Goal: Task Accomplishment & Management: Use online tool/utility

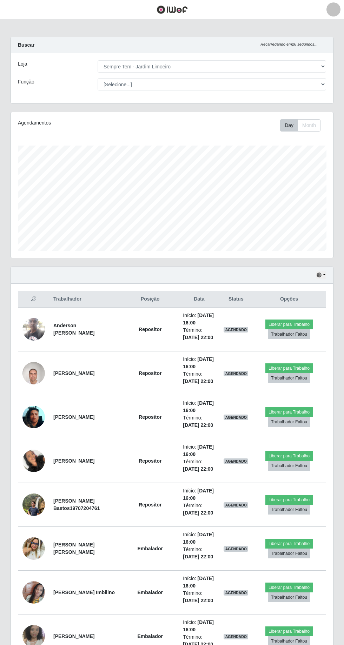
select select "508"
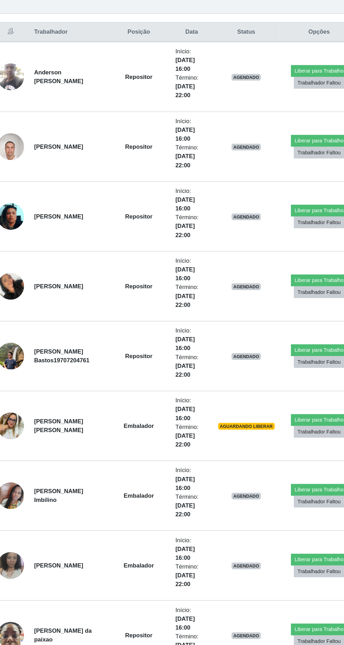
scroll to position [198, 0]
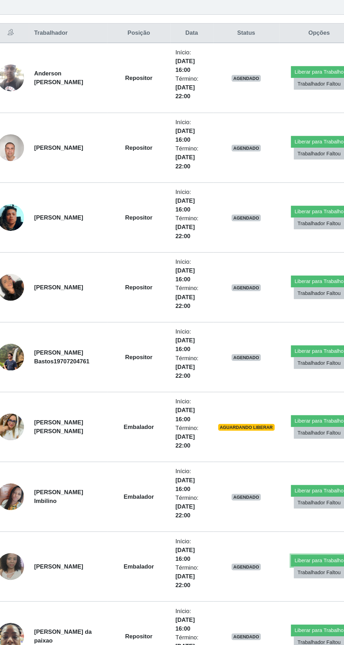
click at [291, 539] on button "Liberar para Trabalho" at bounding box center [291, 544] width 47 height 10
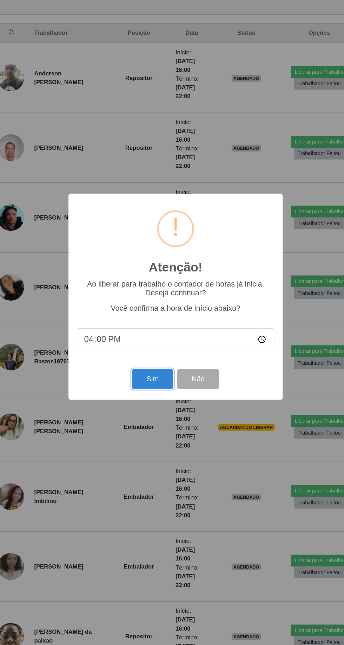
click at [149, 400] on button "Sim" at bounding box center [152, 391] width 34 height 16
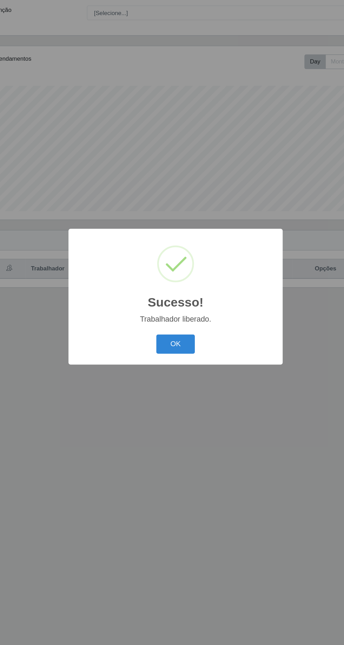
scroll to position [0, 0]
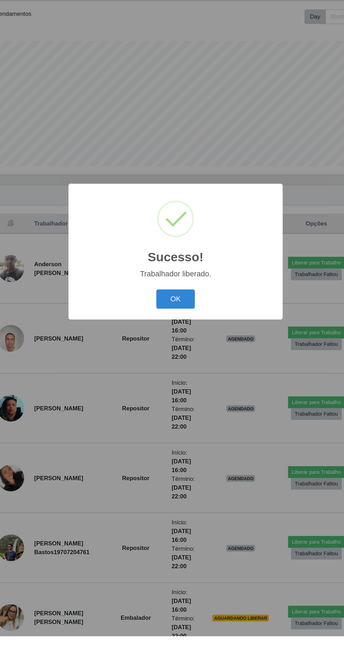
click at [161, 370] on button "OK" at bounding box center [172, 362] width 33 height 16
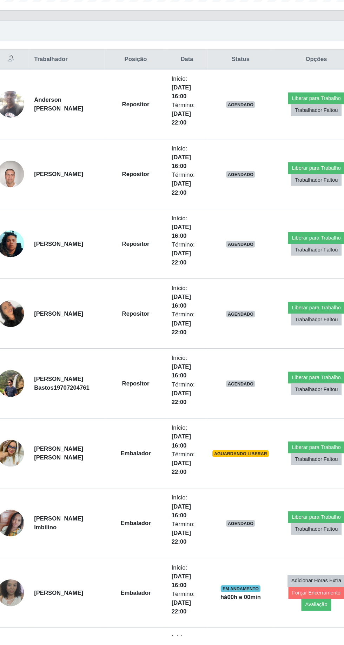
scroll to position [140, 0]
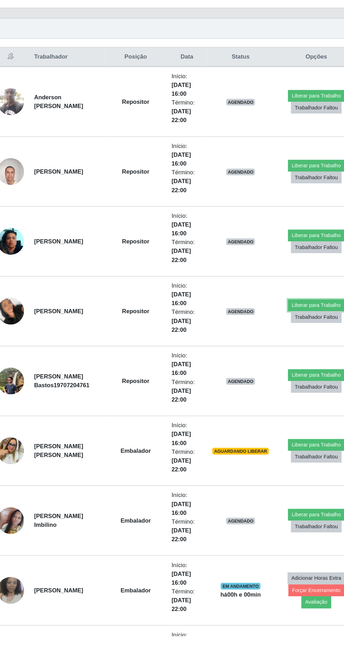
click at [290, 362] on button "Liberar para Trabalho" at bounding box center [289, 367] width 47 height 10
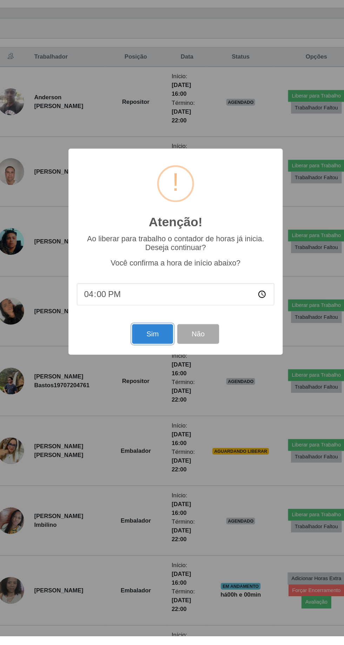
click at [160, 400] on button "Sim" at bounding box center [152, 391] width 34 height 16
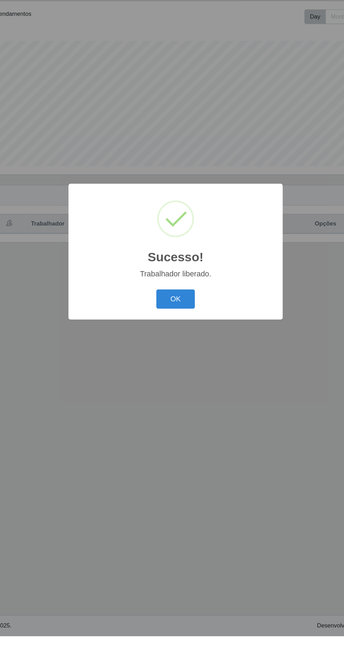
scroll to position [0, 0]
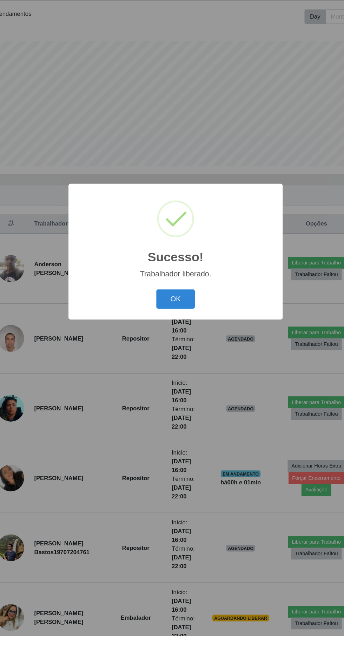
click at [178, 370] on button "OK" at bounding box center [172, 362] width 33 height 16
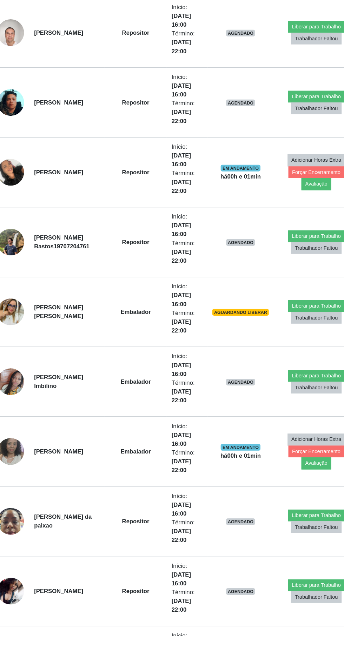
scroll to position [269, 0]
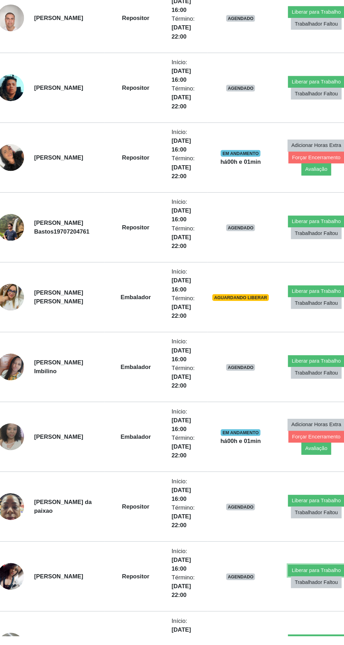
click at [290, 586] on button "Liberar para Trabalho" at bounding box center [289, 590] width 47 height 10
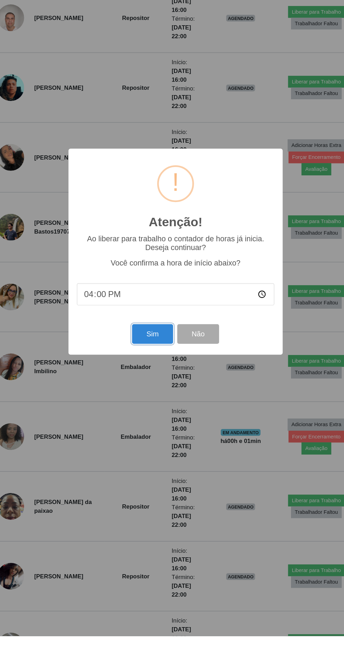
click at [150, 400] on button "Sim" at bounding box center [152, 391] width 34 height 16
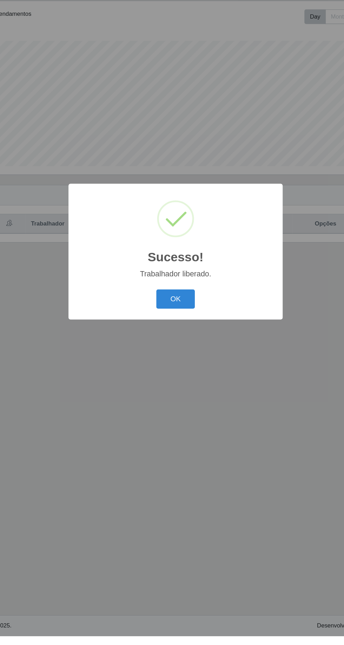
scroll to position [0, 0]
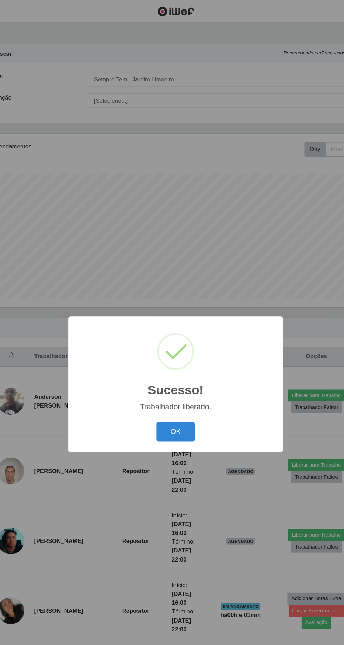
click at [179, 370] on button "OK" at bounding box center [172, 362] width 33 height 16
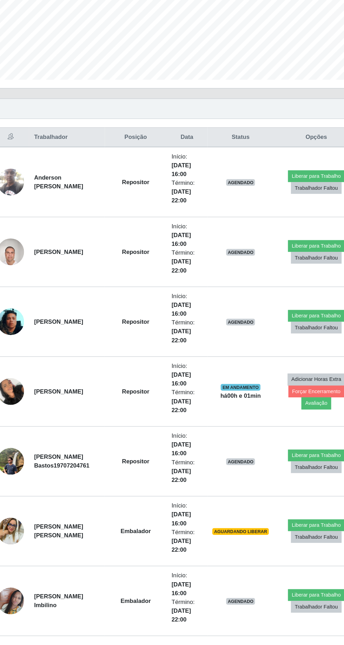
scroll to position [72, 0]
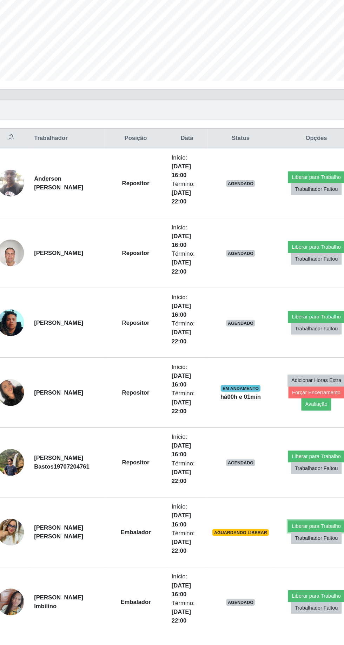
click at [291, 550] on button "Liberar para Trabalho" at bounding box center [289, 553] width 47 height 10
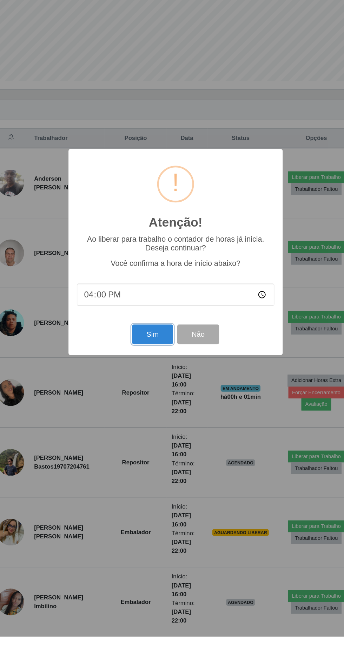
click at [156, 400] on button "Sim" at bounding box center [152, 391] width 34 height 16
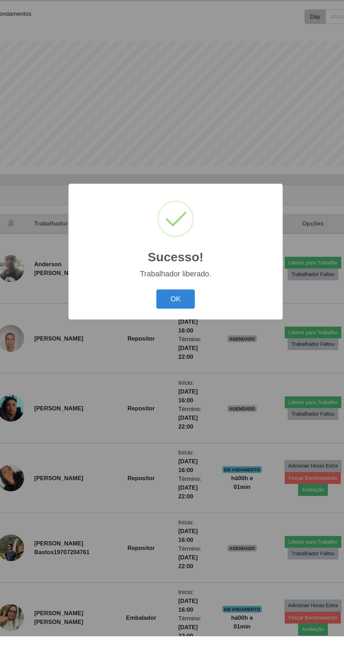
click at [179, 370] on button "OK" at bounding box center [172, 362] width 33 height 16
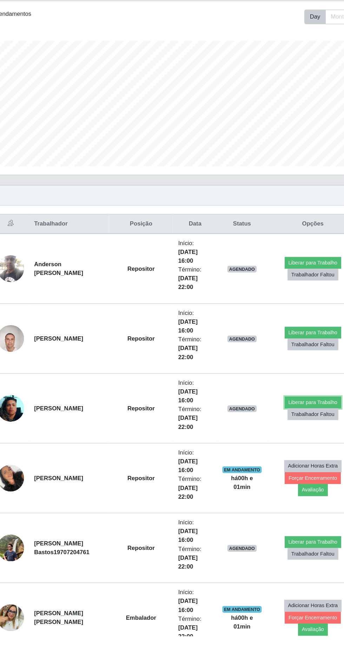
click at [290, 446] on button "Liberar para Trabalho" at bounding box center [286, 449] width 47 height 10
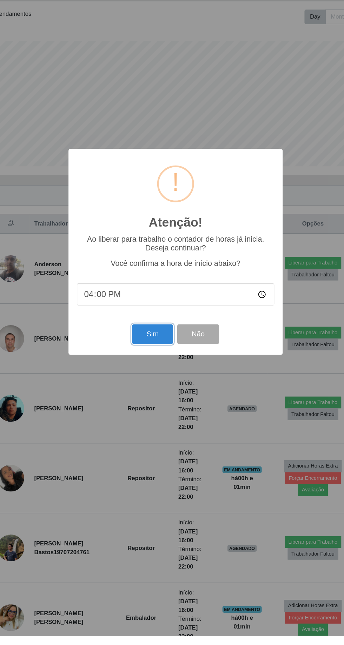
click at [154, 400] on button "Sim" at bounding box center [152, 391] width 34 height 16
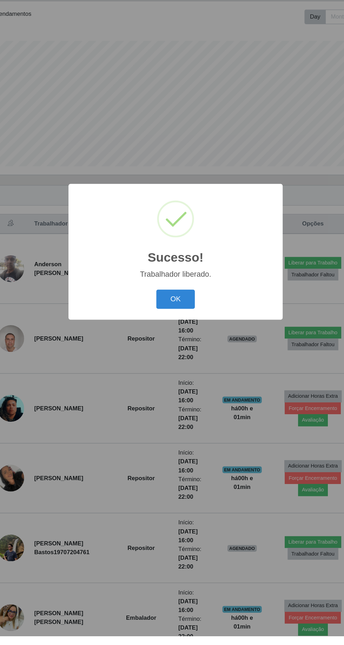
click at [175, 370] on button "OK" at bounding box center [172, 362] width 33 height 16
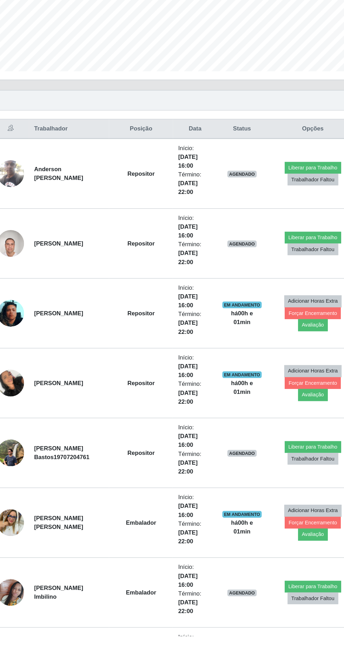
scroll to position [109, 0]
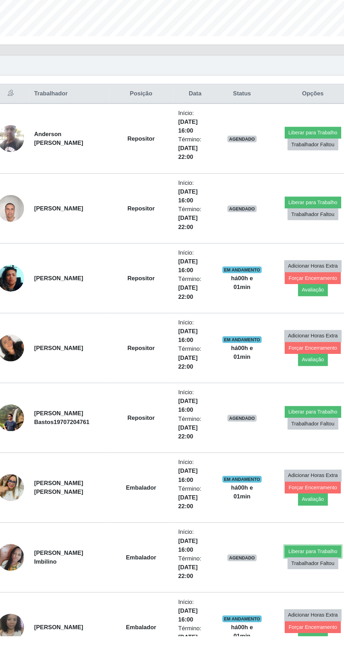
click at [291, 571] on button "Liberar para Trabalho" at bounding box center [286, 574] width 47 height 10
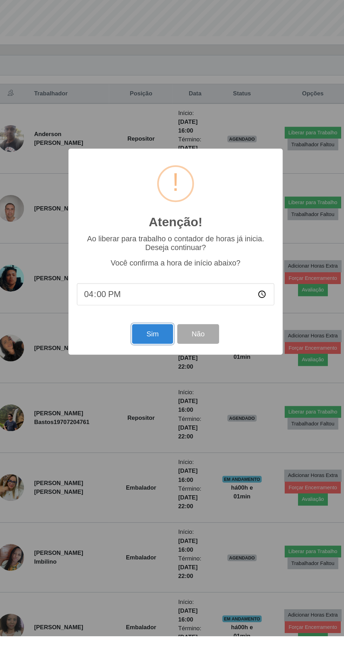
click at [152, 400] on button "Sim" at bounding box center [152, 391] width 34 height 16
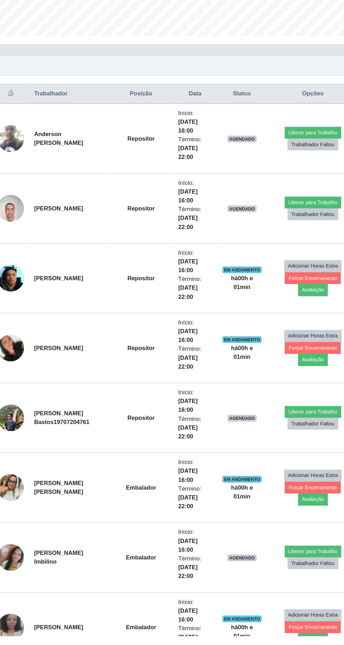
scroll to position [0, 0]
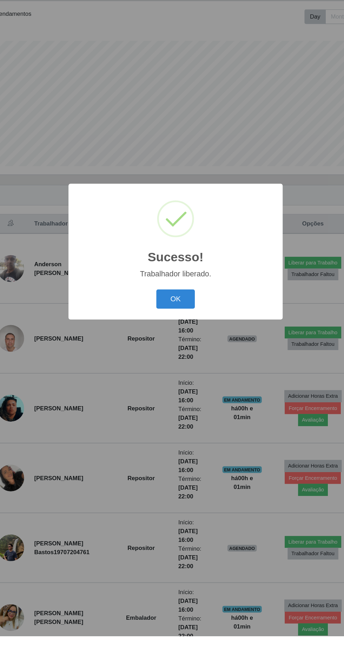
click at [177, 370] on button "OK" at bounding box center [172, 362] width 33 height 16
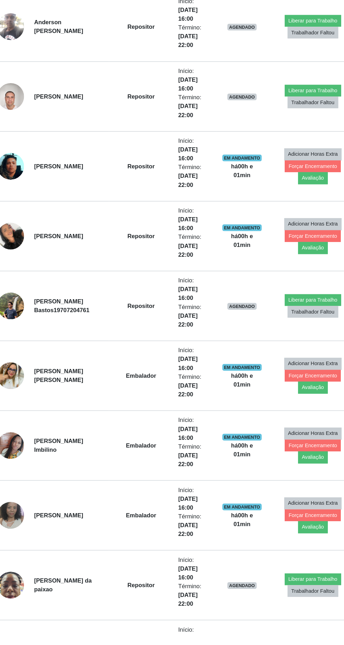
scroll to position [203, 0]
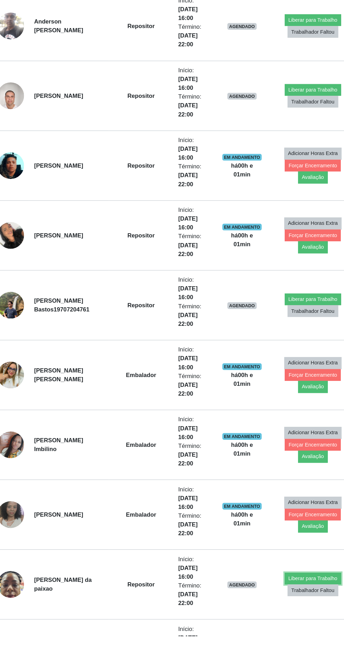
click at [288, 593] on button "Liberar para Trabalho" at bounding box center [286, 597] width 47 height 10
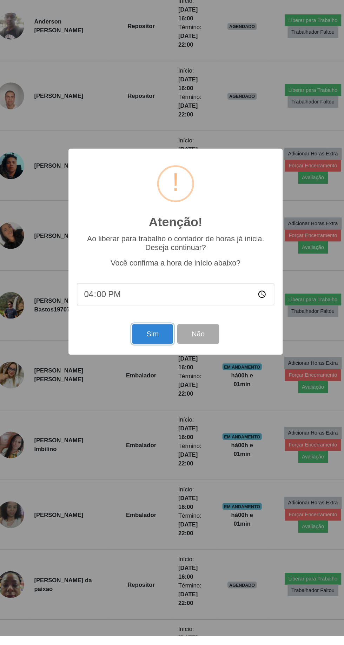
click at [159, 400] on button "Sim" at bounding box center [152, 391] width 34 height 16
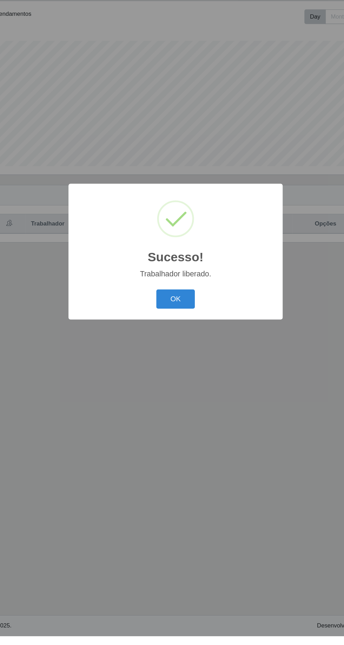
scroll to position [0, 0]
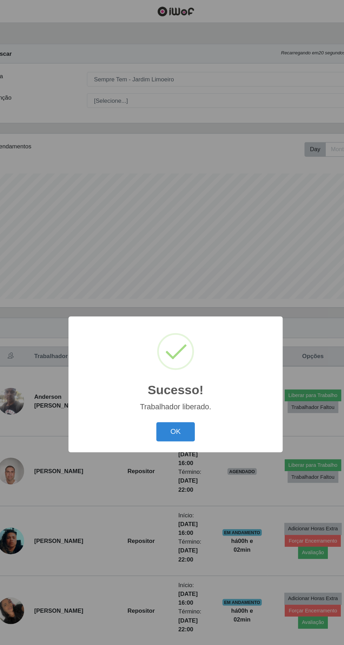
click at [180, 370] on button "OK" at bounding box center [172, 362] width 33 height 16
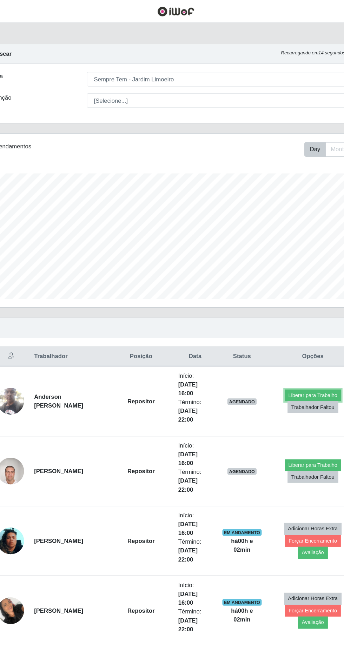
click at [291, 329] on button "Liberar para Trabalho" at bounding box center [286, 332] width 47 height 10
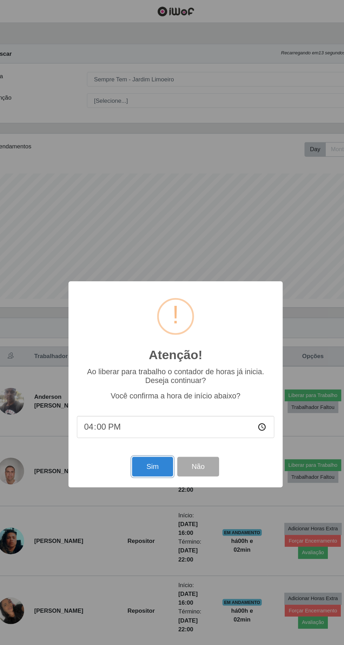
click at [160, 400] on button "Sim" at bounding box center [152, 391] width 34 height 16
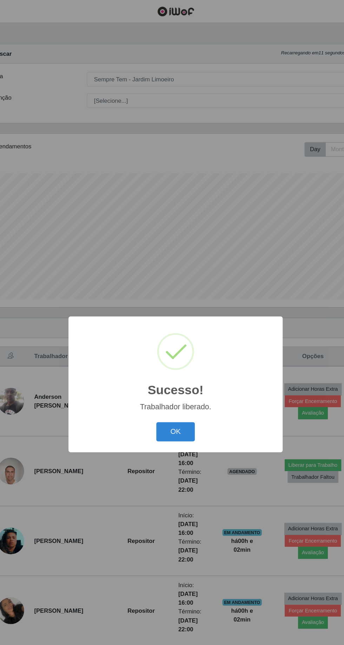
click at [182, 370] on button "OK" at bounding box center [172, 362] width 33 height 16
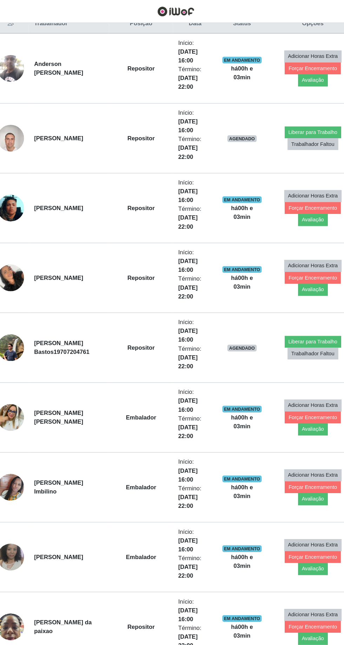
scroll to position [270, 0]
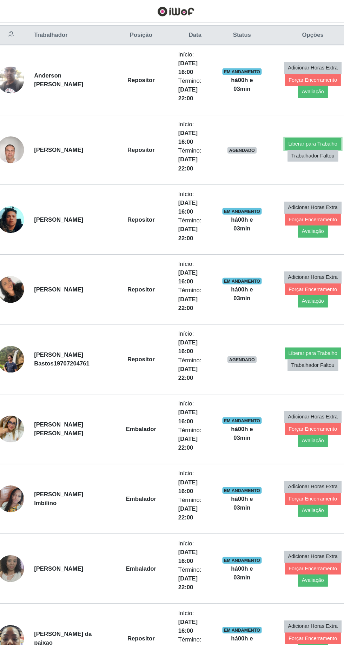
click at [290, 116] on button "Liberar para Trabalho" at bounding box center [286, 121] width 47 height 10
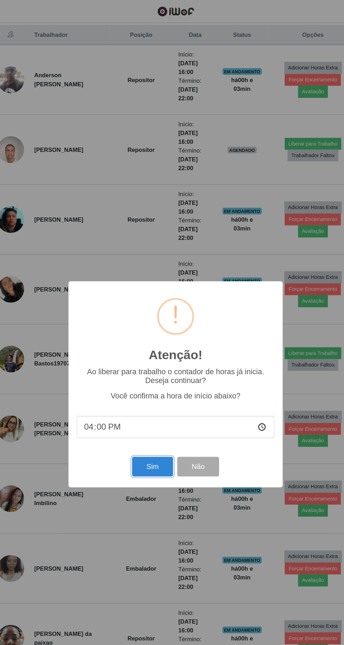
click at [154, 393] on button "Sim" at bounding box center [152, 391] width 34 height 16
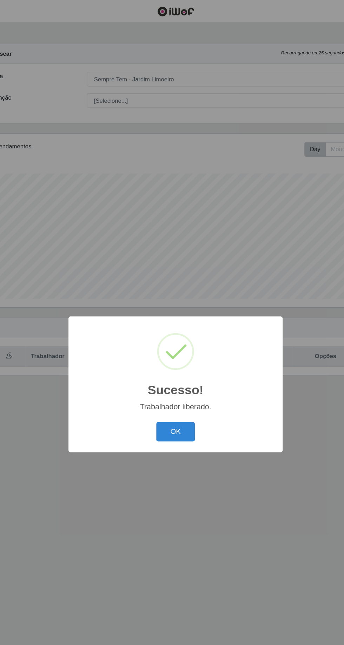
scroll to position [46, 0]
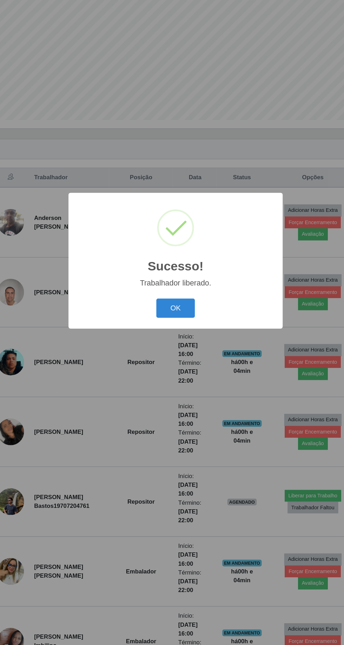
click at [178, 358] on button "OK" at bounding box center [172, 362] width 33 height 16
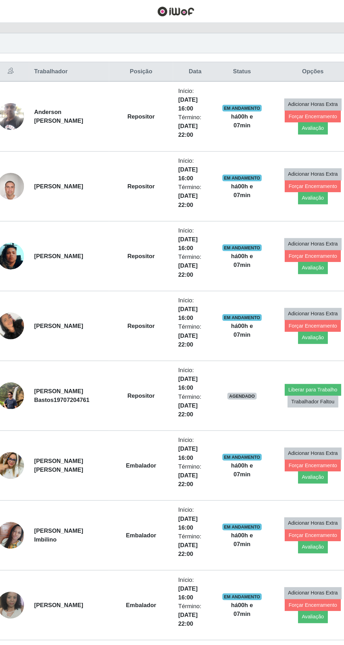
scroll to position [234, 0]
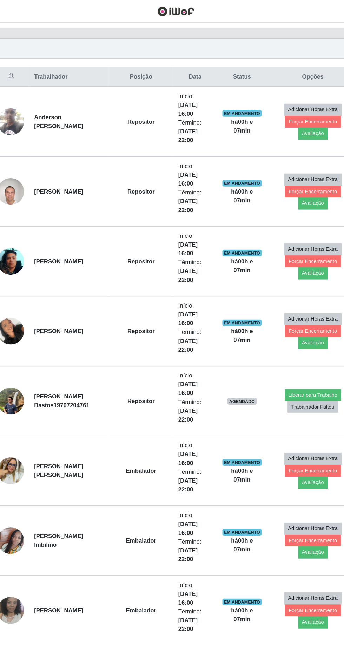
click at [106, 514] on td "[PERSON_NAME]" at bounding box center [82, 512] width 67 height 59
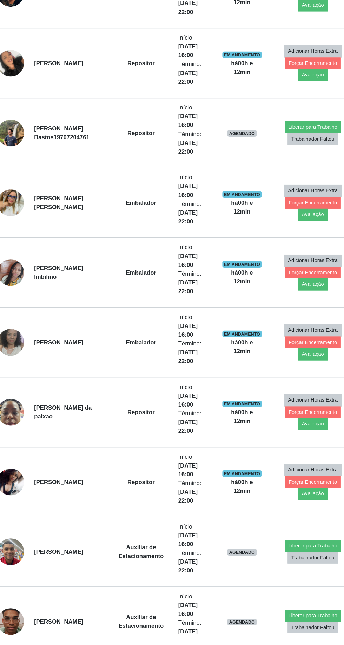
scroll to position [348, 0]
click at [287, 564] on button "Liberar para Trabalho" at bounding box center [286, 569] width 47 height 10
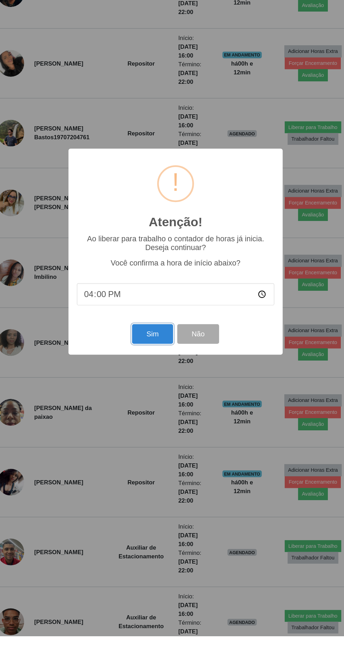
click at [152, 400] on button "Sim" at bounding box center [152, 391] width 34 height 16
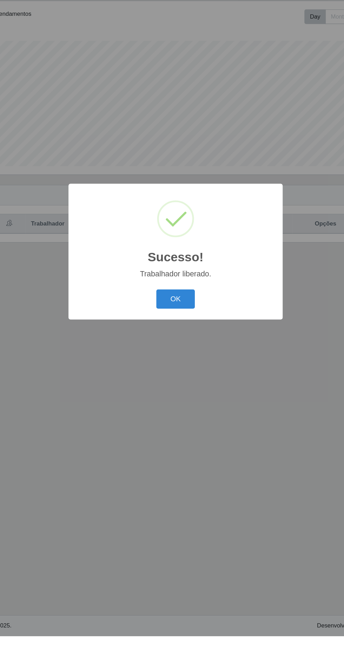
scroll to position [0, 0]
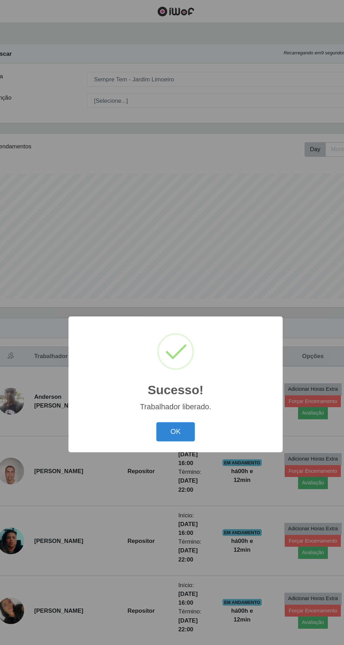
click at [179, 370] on button "OK" at bounding box center [172, 362] width 33 height 16
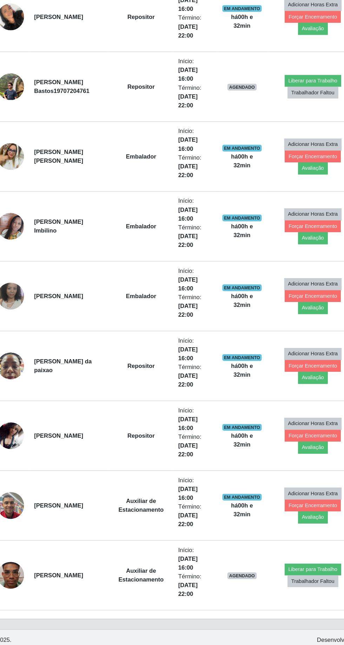
scroll to position [394, 0]
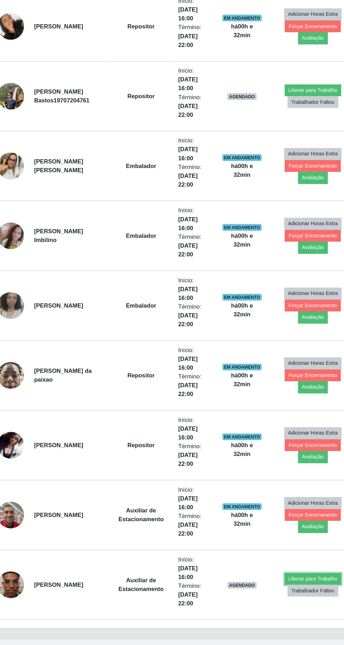
click at [284, 577] on button "Liberar para Trabalho" at bounding box center [286, 581] width 47 height 10
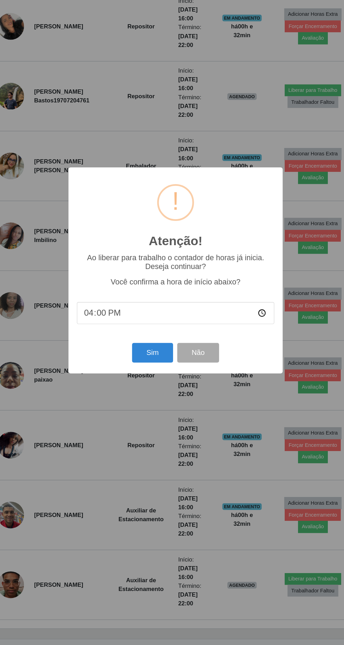
click at [237, 356] on input "16:00" at bounding box center [171, 358] width 165 height 19
type input "16:20"
click at [153, 391] on button "Sim" at bounding box center [152, 391] width 34 height 16
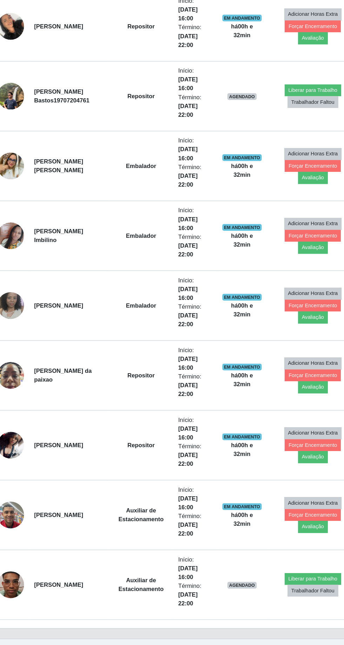
scroll to position [0, 0]
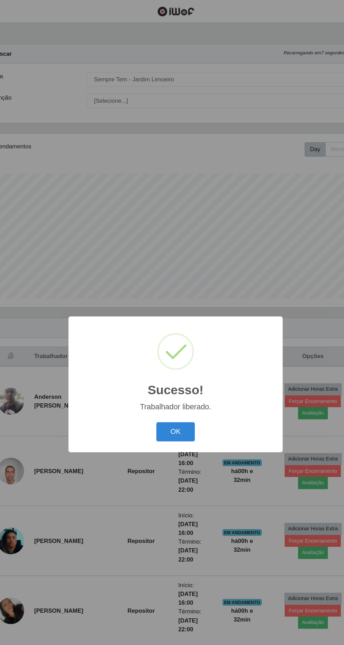
click at [163, 364] on button "OK" at bounding box center [172, 362] width 33 height 16
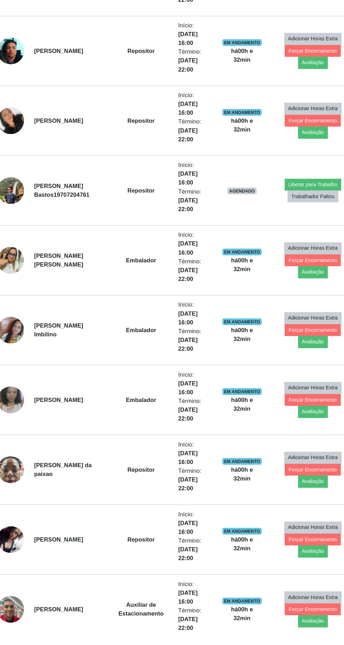
scroll to position [348, 0]
